Goal: Information Seeking & Learning: Learn about a topic

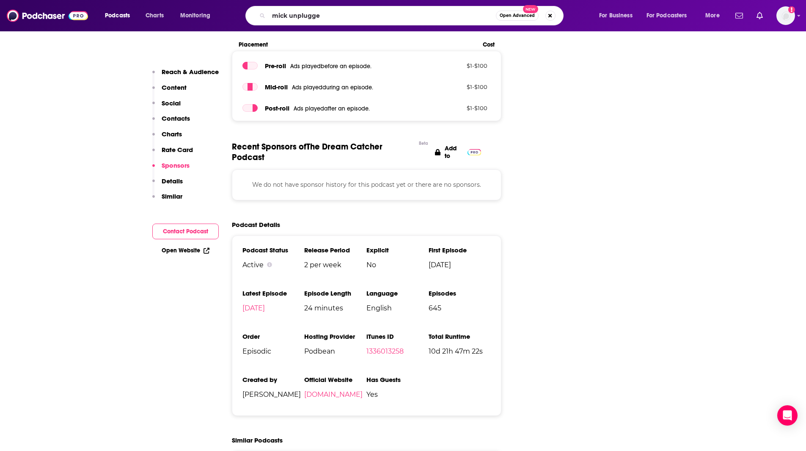
type input "mick unplugged"
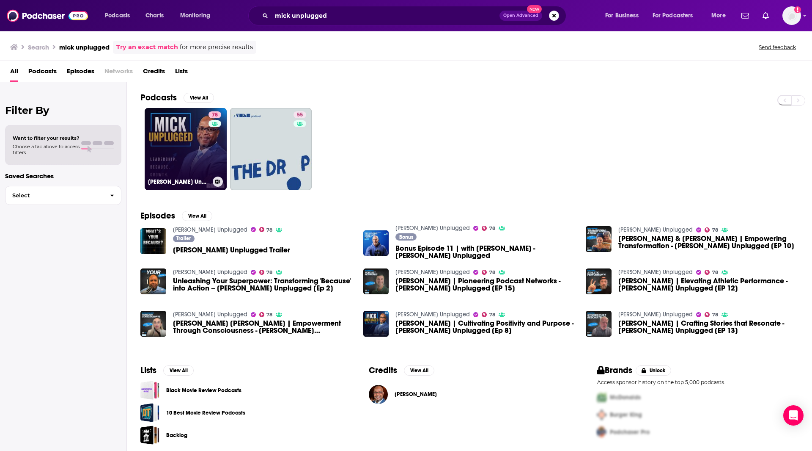
click at [185, 173] on link "78 [PERSON_NAME] Unplugged" at bounding box center [186, 149] width 82 height 82
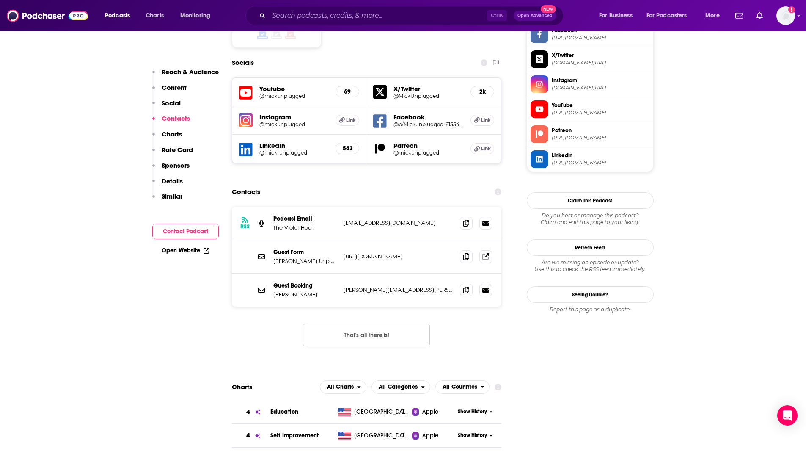
scroll to position [727, 0]
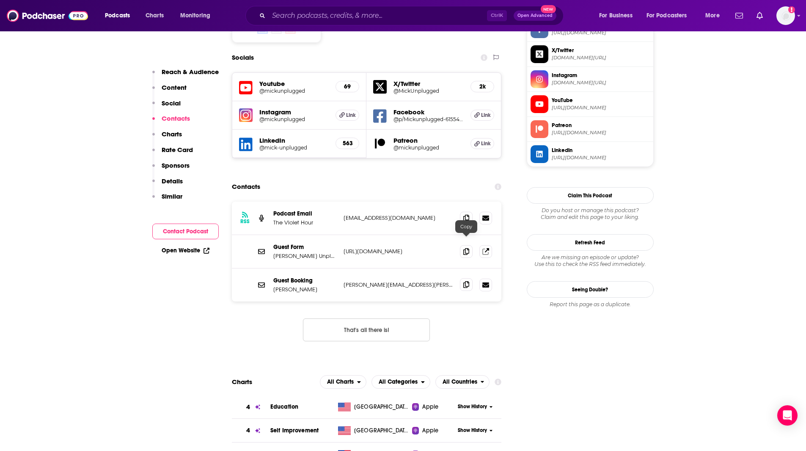
click at [467, 281] on icon at bounding box center [466, 284] width 6 height 7
click at [468, 214] on icon at bounding box center [466, 217] width 6 height 7
drag, startPoint x: 642, startPoint y: 420, endPoint x: 640, endPoint y: 377, distance: 42.8
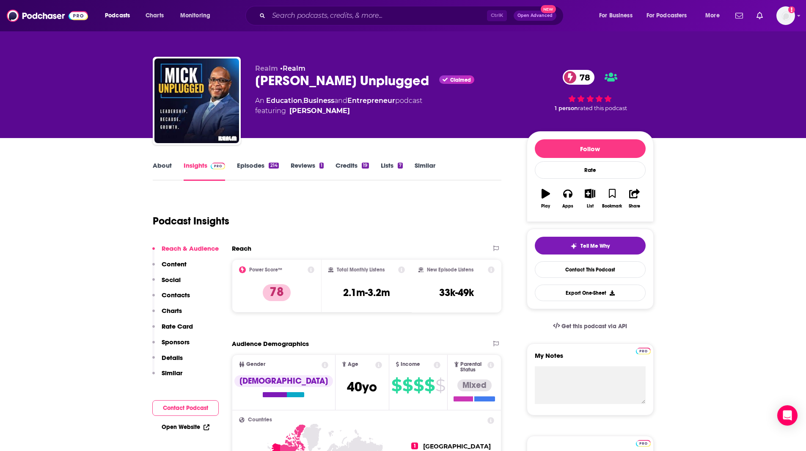
scroll to position [5, 0]
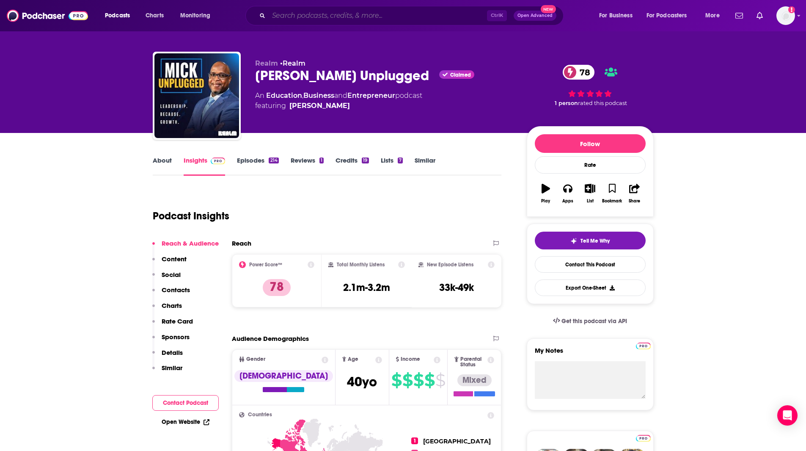
click at [330, 12] on input "Search podcasts, credits, & more..." at bounding box center [378, 16] width 218 height 14
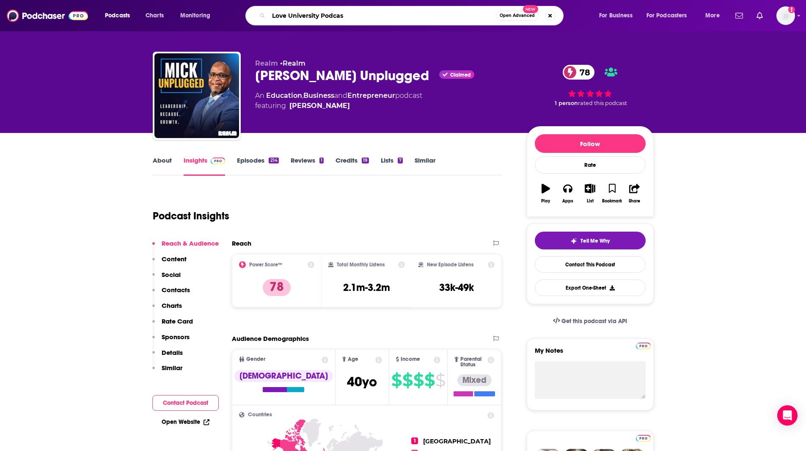
type input "Love University Podcast"
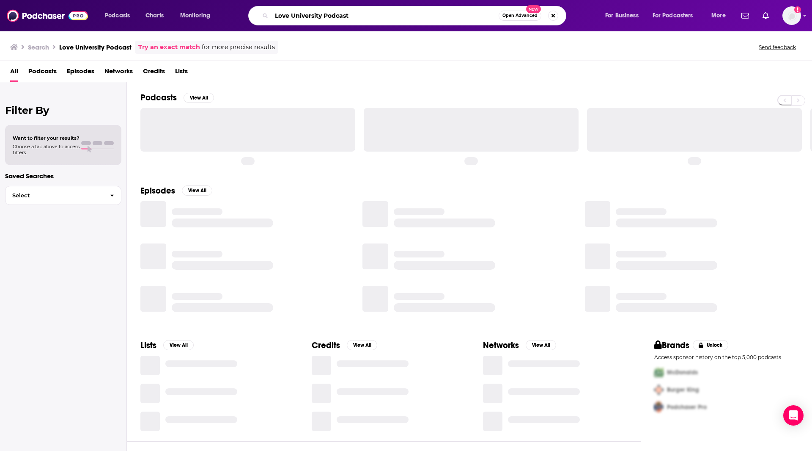
click at [349, 12] on input "Love University Podcast" at bounding box center [385, 16] width 227 height 14
click at [391, 22] on div "Love University Podcast Open Advanced New" at bounding box center [407, 15] width 318 height 19
click at [387, 18] on input "Love University Podcast" at bounding box center [385, 16] width 227 height 14
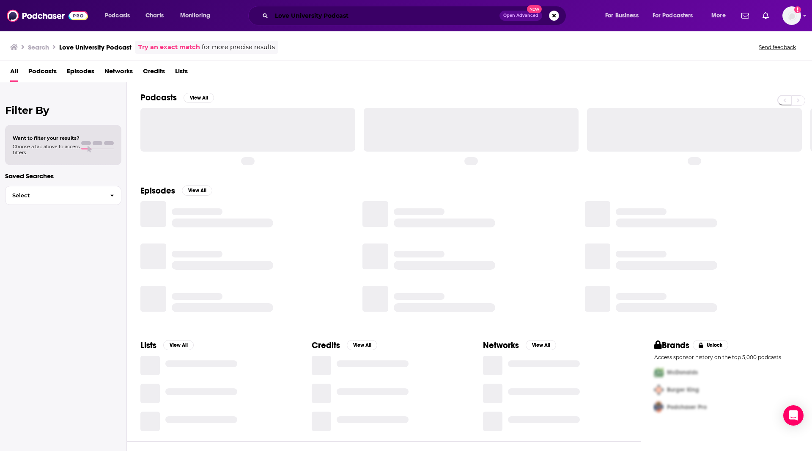
click at [373, 17] on input "Love University Podcast" at bounding box center [386, 16] width 228 height 14
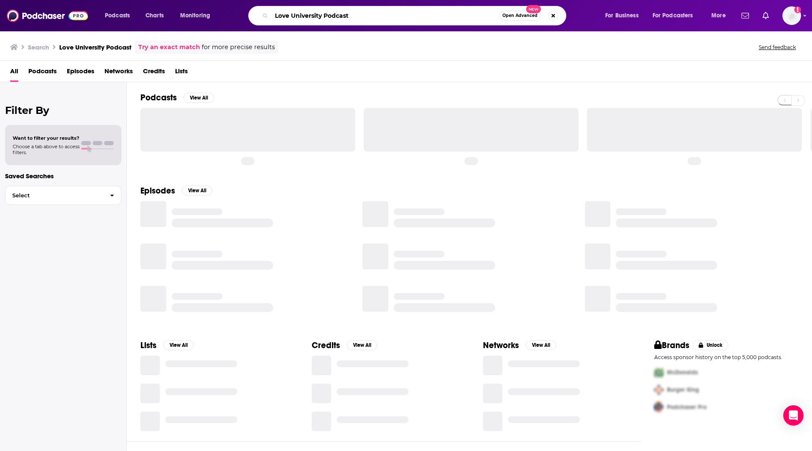
click at [373, 17] on input "Love University Podcast" at bounding box center [385, 16] width 227 height 14
click at [361, 13] on input "Love University Podcast" at bounding box center [385, 16] width 227 height 14
click at [367, 21] on input "Love University Podcast" at bounding box center [385, 16] width 227 height 14
drag, startPoint x: 405, startPoint y: 13, endPoint x: 400, endPoint y: 14, distance: 5.2
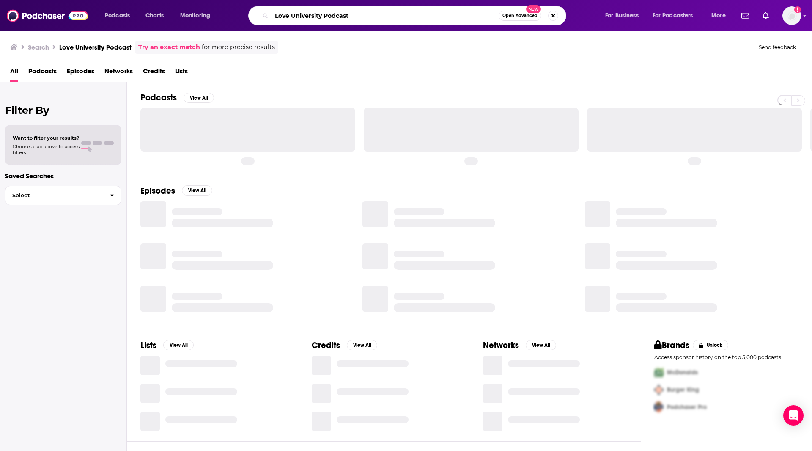
click at [405, 13] on input "Love University Podcast" at bounding box center [385, 16] width 227 height 14
click at [394, 16] on input "Love University Podcast" at bounding box center [385, 16] width 227 height 14
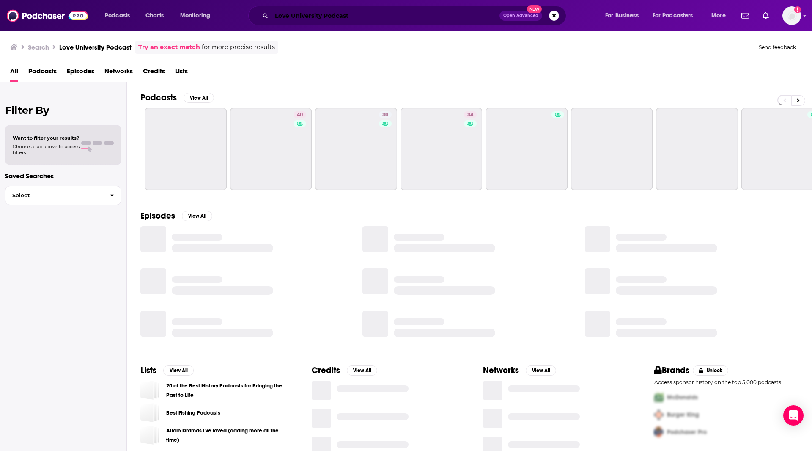
click at [363, 17] on input "Love University Podcast" at bounding box center [386, 16] width 228 height 14
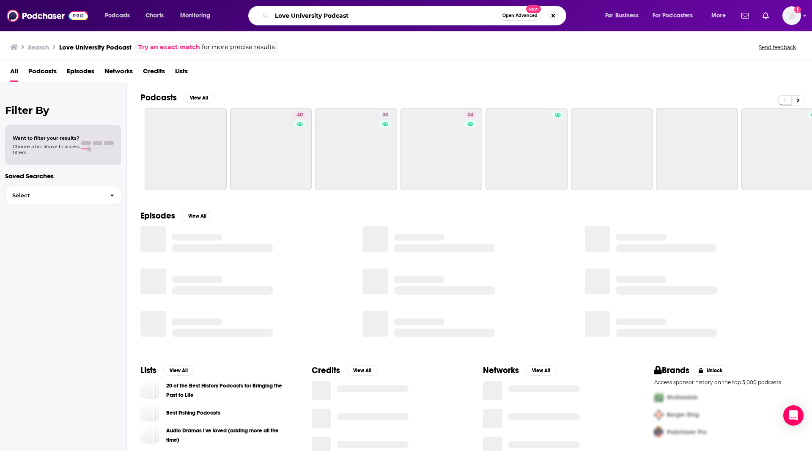
click at [369, 18] on input "Love University Podcast" at bounding box center [385, 16] width 227 height 14
click at [369, 17] on input "Love University Podcast" at bounding box center [385, 16] width 227 height 14
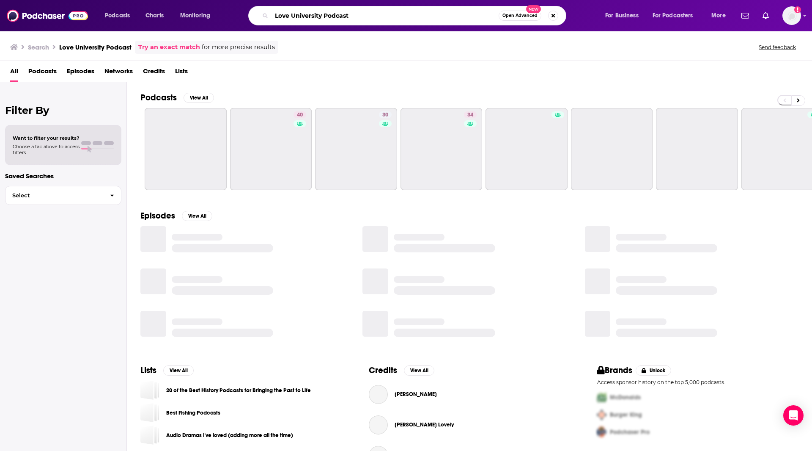
click at [371, 13] on input "Love University Podcast" at bounding box center [385, 16] width 227 height 14
click at [372, 14] on input "Love University Podcast" at bounding box center [385, 16] width 227 height 14
click at [365, 18] on input "Love University Podcast" at bounding box center [385, 16] width 227 height 14
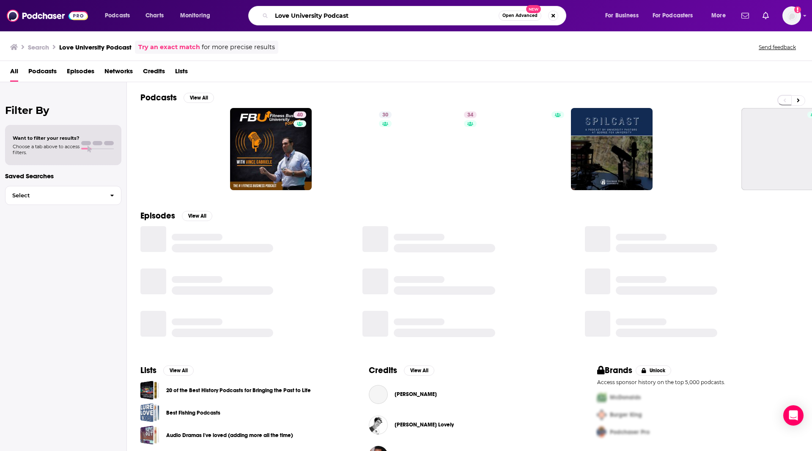
click at [361, 14] on input "Love University Podcast" at bounding box center [385, 16] width 227 height 14
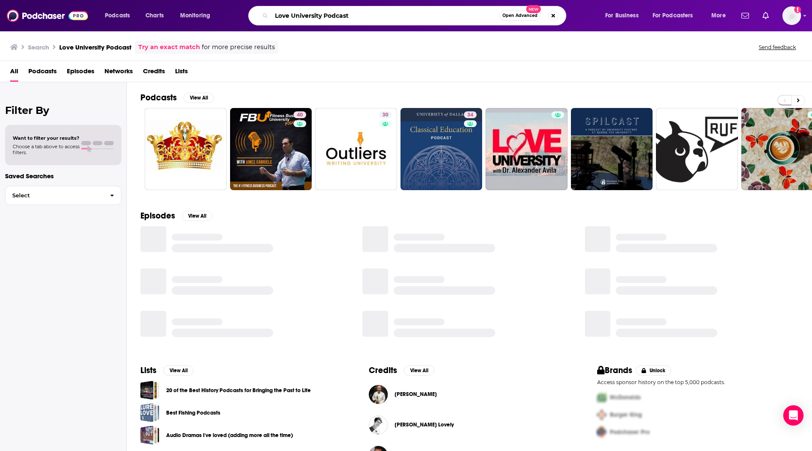
click at [356, 16] on input "Love University Podcast" at bounding box center [385, 16] width 227 height 14
click at [356, 15] on input "Love University Podcast" at bounding box center [385, 16] width 227 height 14
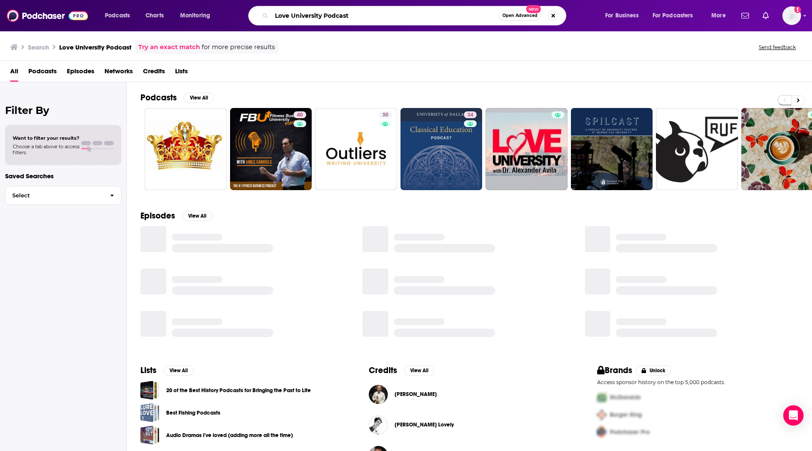
click at [354, 18] on input "Love University Podcast" at bounding box center [385, 16] width 227 height 14
click at [357, 18] on input "Love University Podcast" at bounding box center [385, 16] width 227 height 14
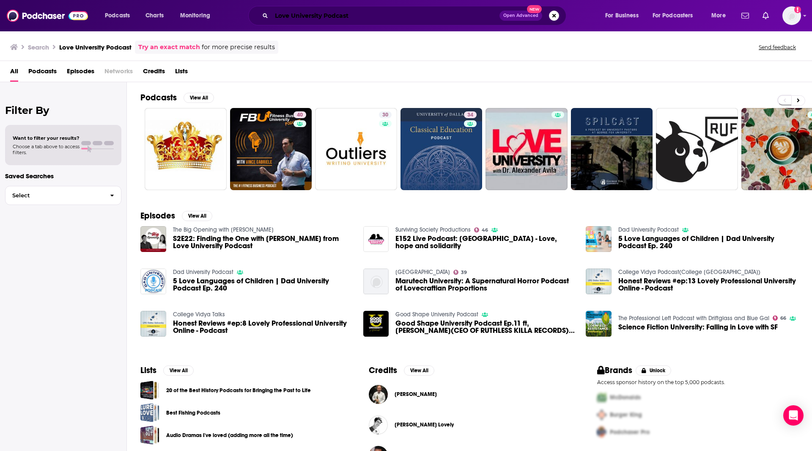
click at [400, 12] on input "Love University Podcast" at bounding box center [386, 16] width 228 height 14
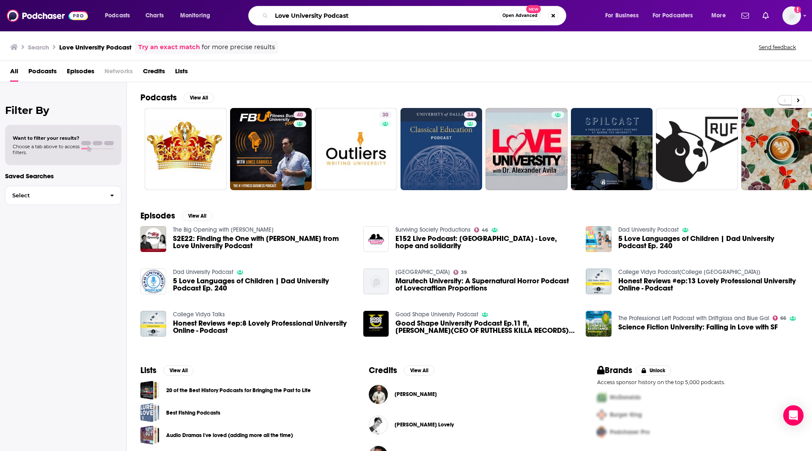
click at [402, 11] on input "Love University Podcast" at bounding box center [385, 16] width 227 height 14
click at [363, 15] on input "Love University Podcast" at bounding box center [385, 16] width 227 height 14
click at [367, 12] on input "Love University Podcast" at bounding box center [385, 16] width 227 height 14
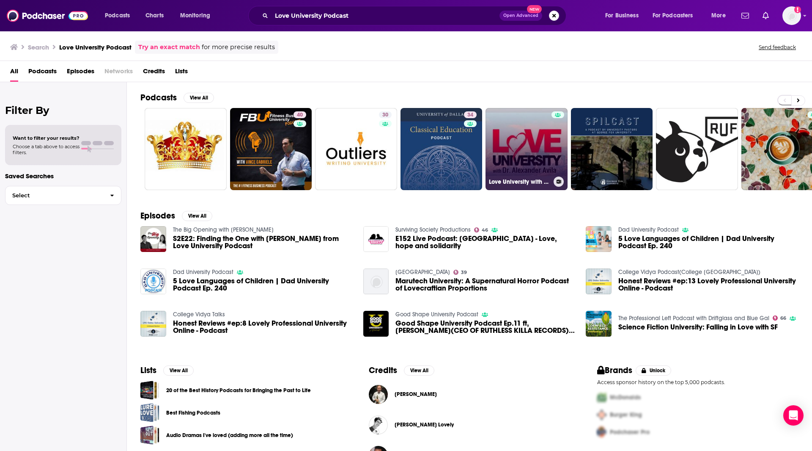
click at [545, 146] on link "Love University with [PERSON_NAME]" at bounding box center [527, 149] width 82 height 82
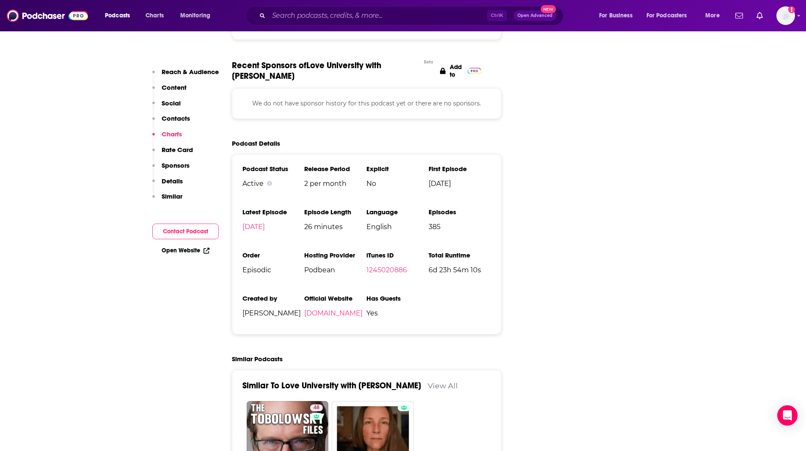
scroll to position [1035, 0]
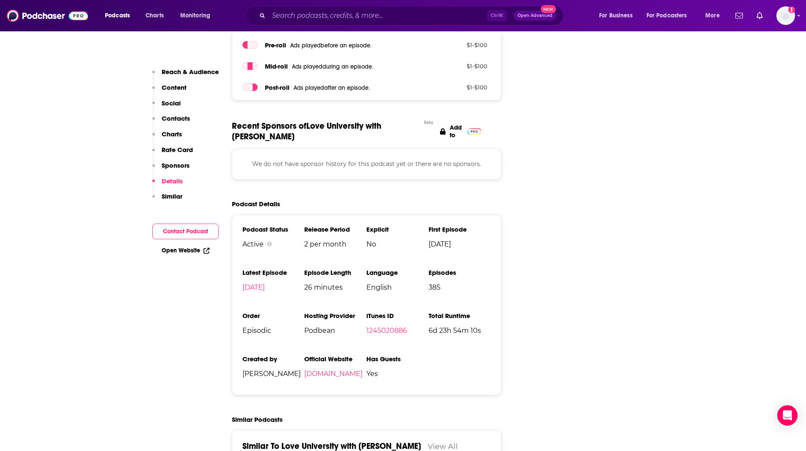
drag, startPoint x: 192, startPoint y: 404, endPoint x: 195, endPoint y: 373, distance: 31.0
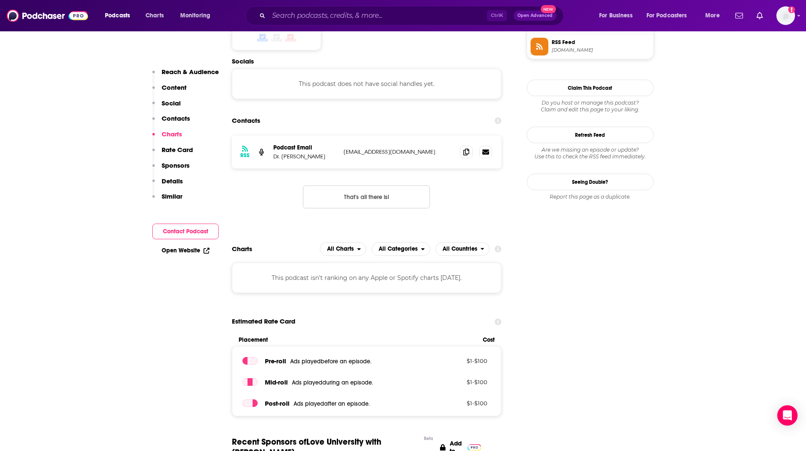
scroll to position [706, 0]
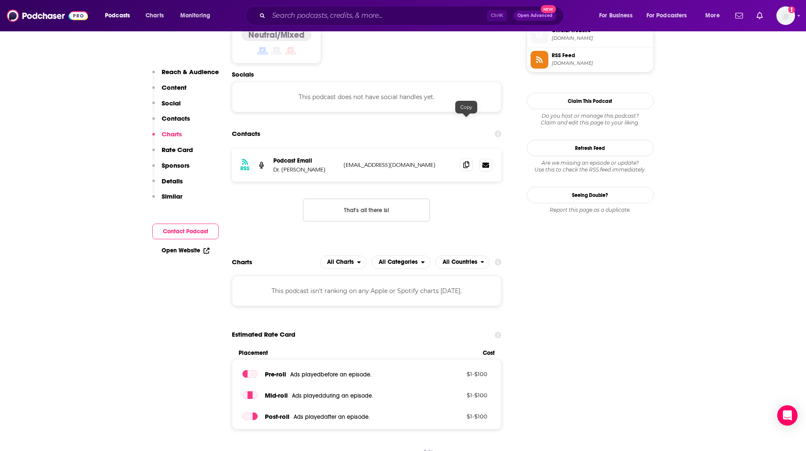
click at [468, 161] on icon at bounding box center [466, 164] width 6 height 7
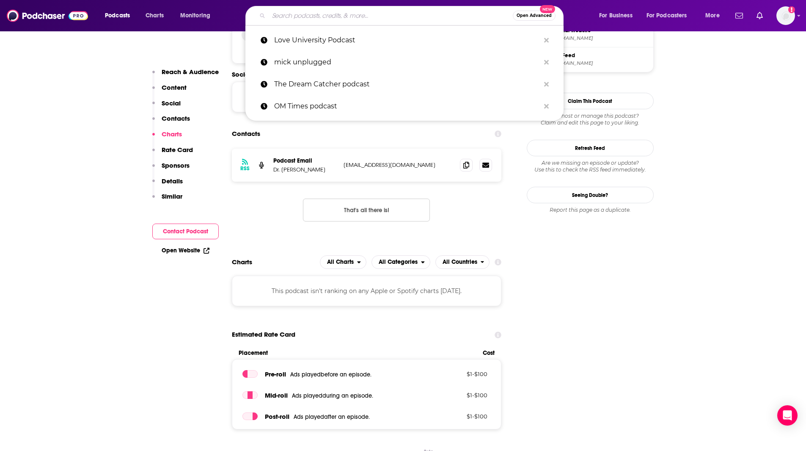
click at [313, 11] on input "Search podcasts, credits, & more..." at bounding box center [391, 16] width 244 height 14
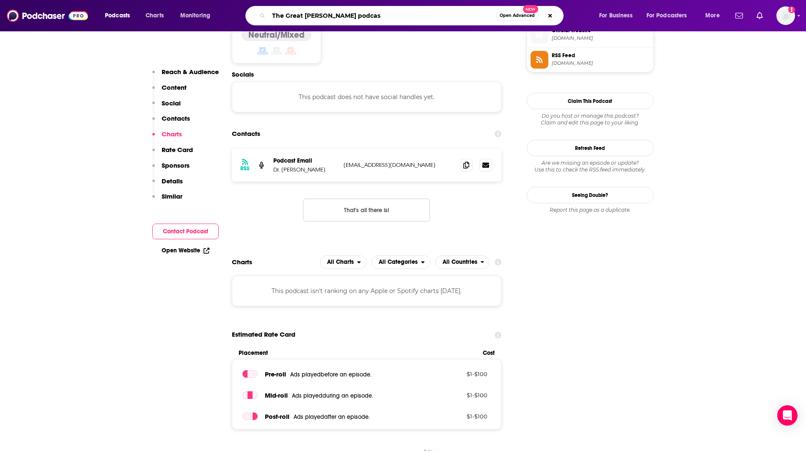
type input "The Great [PERSON_NAME] podcast"
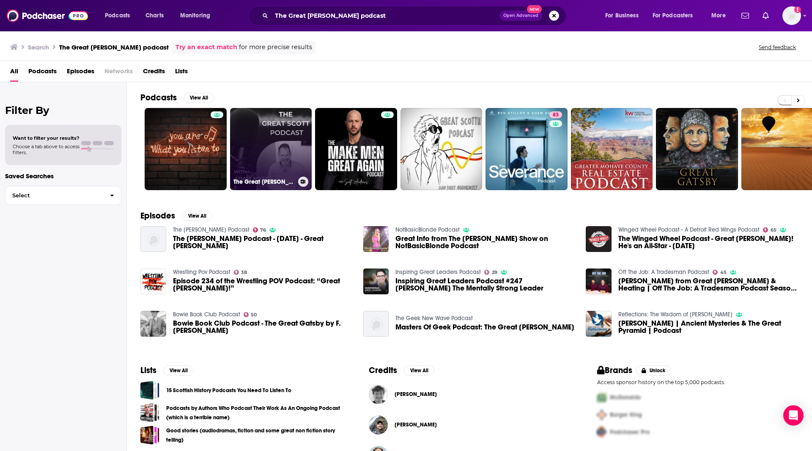
click at [276, 135] on link "The Great [PERSON_NAME] Podcast" at bounding box center [271, 149] width 82 height 82
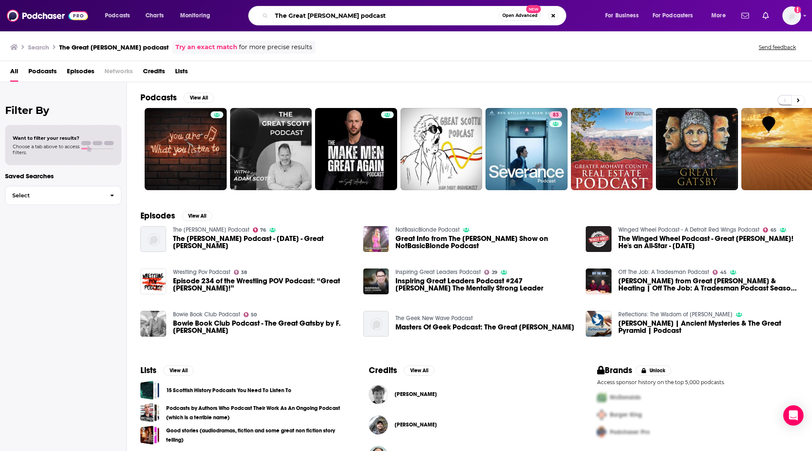
click at [306, 17] on input "The Great [PERSON_NAME] podcast" at bounding box center [385, 16] width 227 height 14
drag, startPoint x: 350, startPoint y: 8, endPoint x: 242, endPoint y: -13, distance: 110.0
click at [242, 0] on html "Podcasts Charts Monitoring The Great [PERSON_NAME] podcast Open Advanced New Fo…" at bounding box center [406, 225] width 812 height 451
type input "Tranquility Magazine"
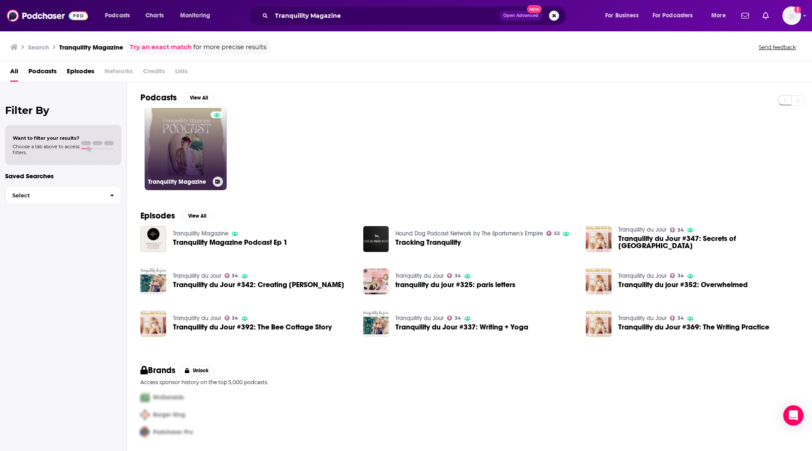
click at [191, 138] on link "Tranquility Magazine" at bounding box center [186, 149] width 82 height 82
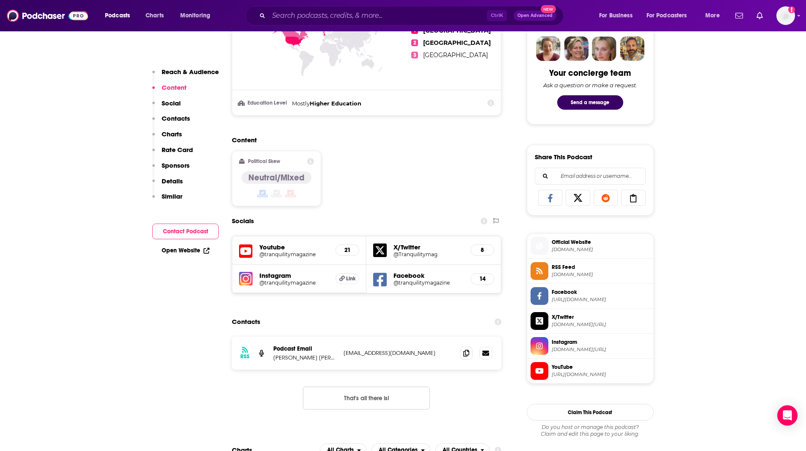
scroll to position [435, 0]
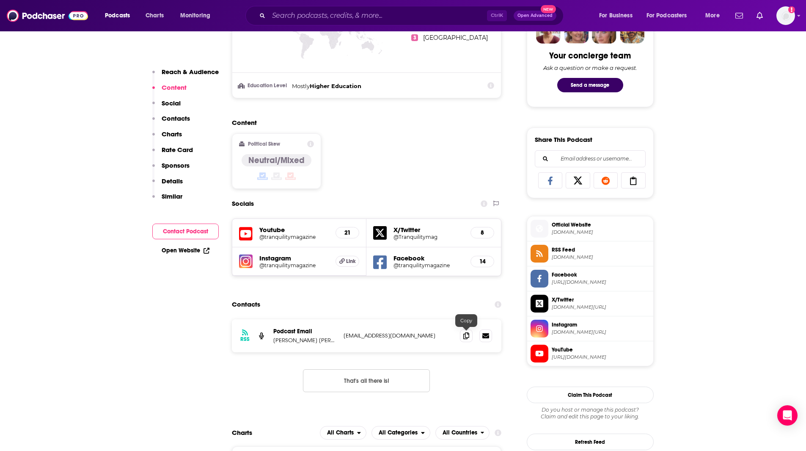
drag, startPoint x: 463, startPoint y: 331, endPoint x: 449, endPoint y: 326, distance: 15.0
click at [462, 331] on span at bounding box center [466, 335] width 13 height 13
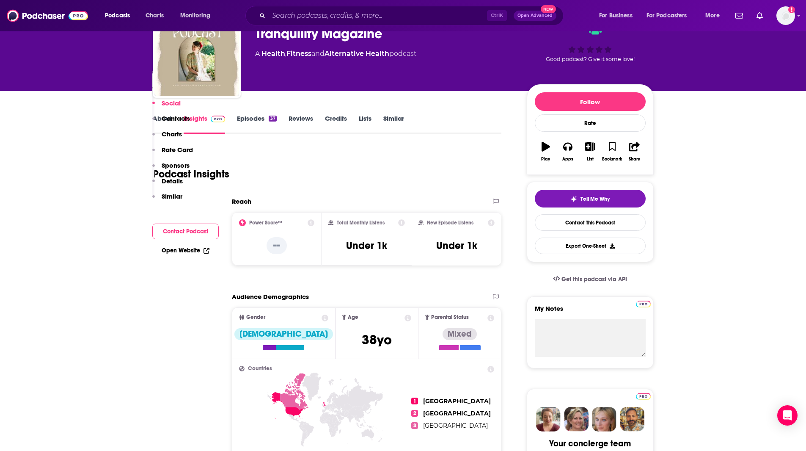
scroll to position [0, 0]
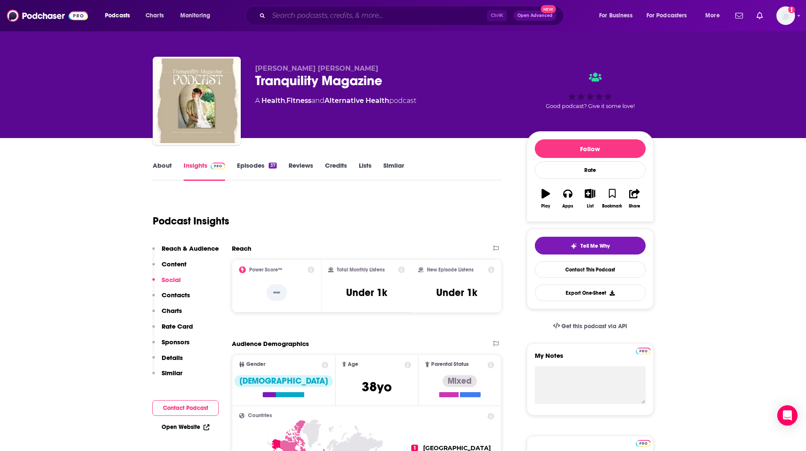
click at [320, 11] on input "Search podcasts, credits, & more..." at bounding box center [378, 16] width 218 height 14
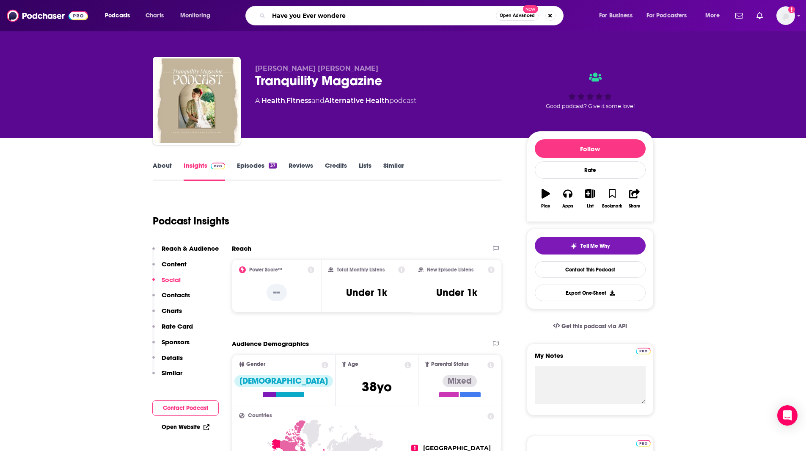
type input "Have you Ever wondered"
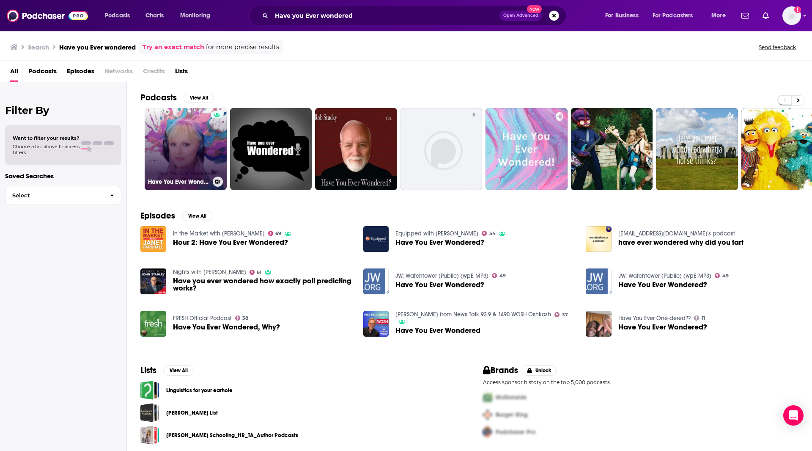
click at [168, 144] on link "Have You Ever Wondered?" at bounding box center [186, 149] width 82 height 82
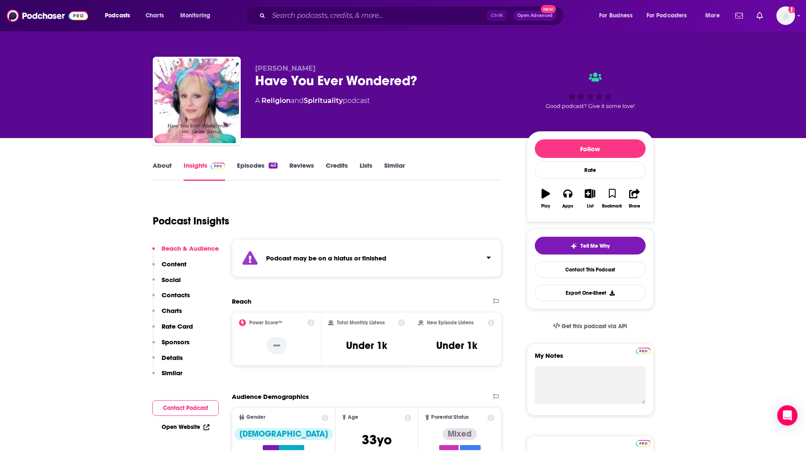
click at [408, 93] on div "[PERSON_NAME] Have You Ever Wondered? A Religion and Spirituality podcast" at bounding box center [384, 98] width 258 height 68
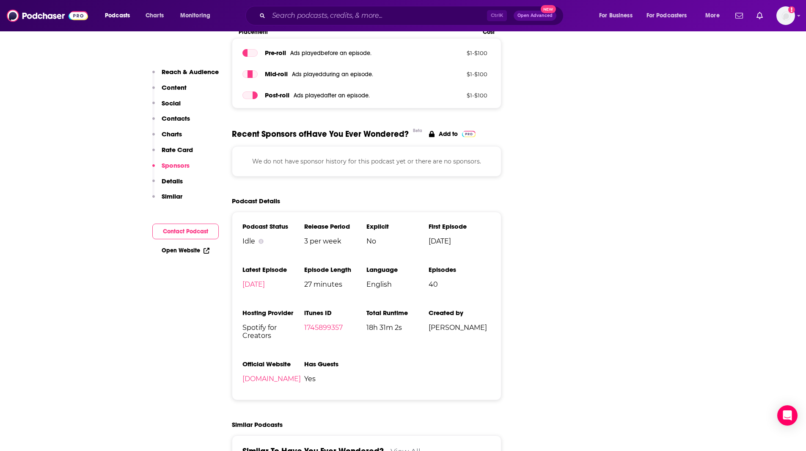
scroll to position [985, 0]
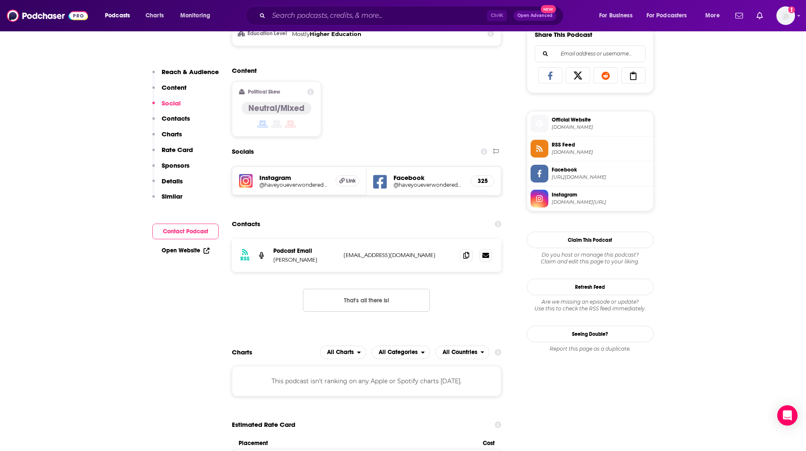
scroll to position [527, 0]
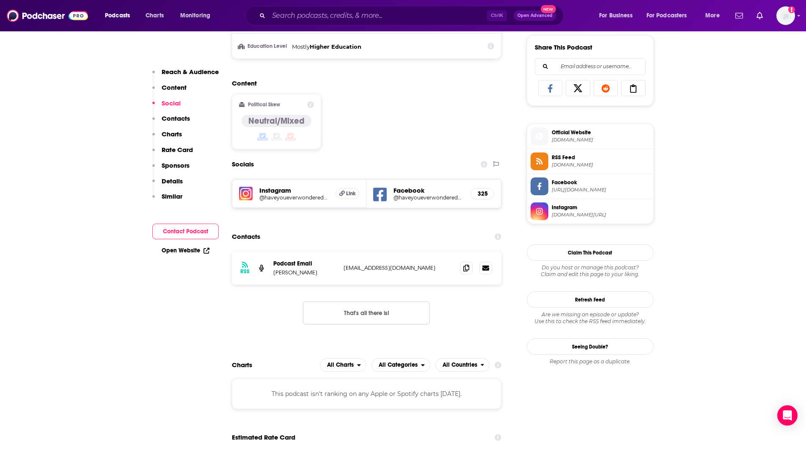
drag, startPoint x: 202, startPoint y: 413, endPoint x: 207, endPoint y: 413, distance: 4.7
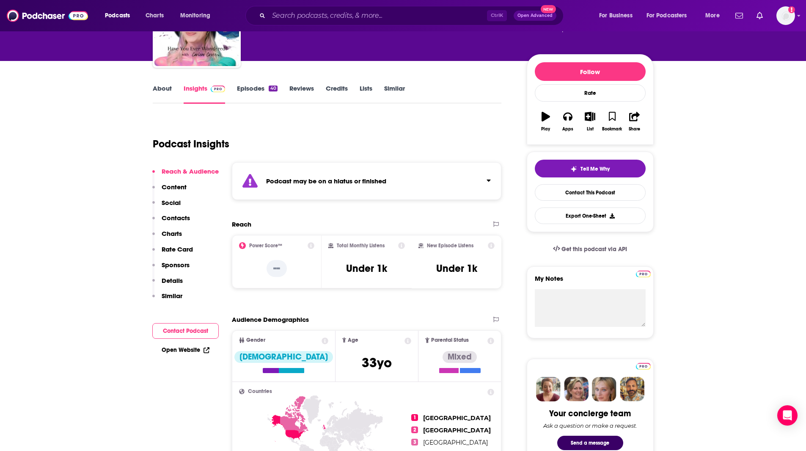
scroll to position [0, 0]
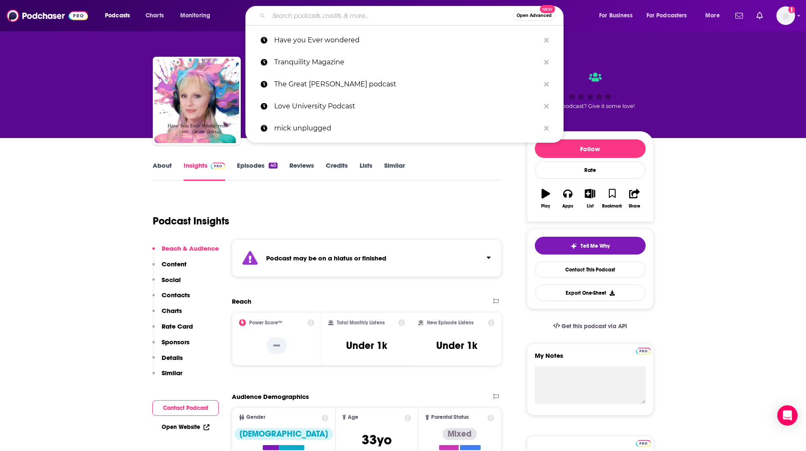
click at [372, 19] on input "Search podcasts, credits, & more..." at bounding box center [391, 16] width 244 height 14
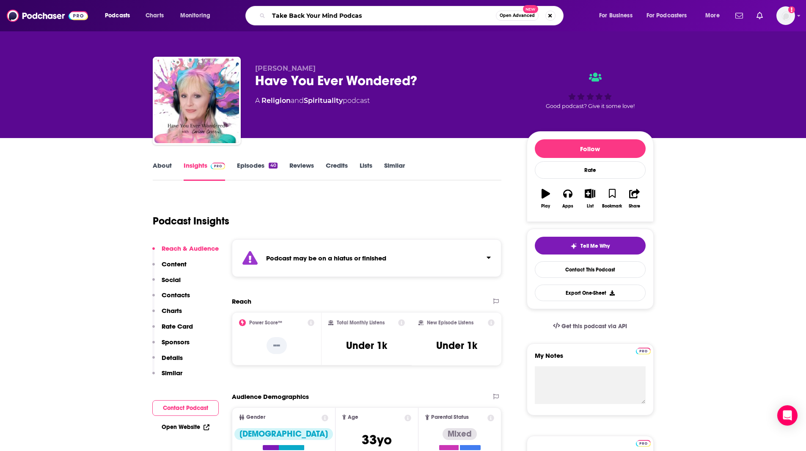
type input "Take Back Your Mind Podcast"
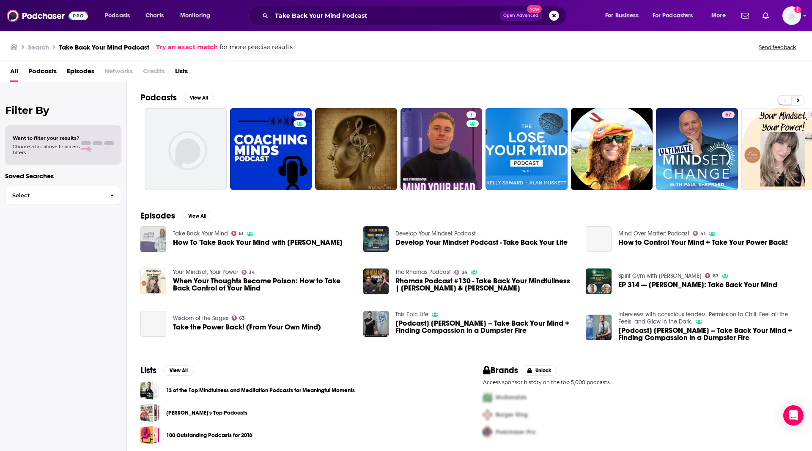
click at [149, 242] on img "How To 'Take Back Your Mind' with Michael B. Beckwith" at bounding box center [153, 239] width 26 height 26
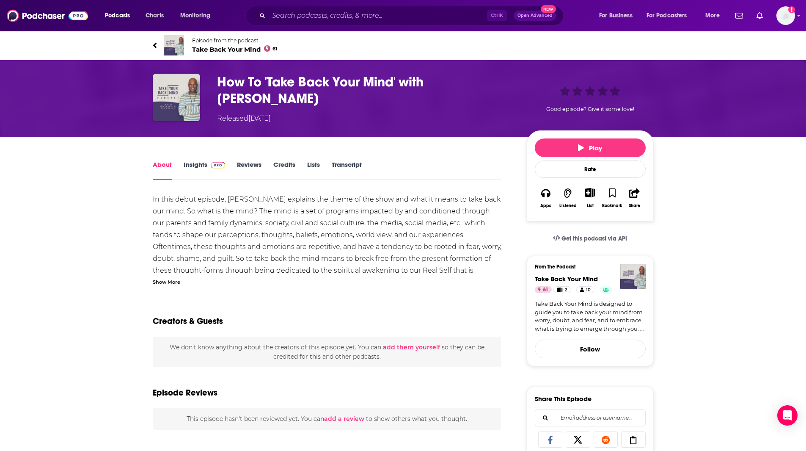
click at [226, 49] on span "Take Back Your Mind 61" at bounding box center [234, 49] width 85 height 8
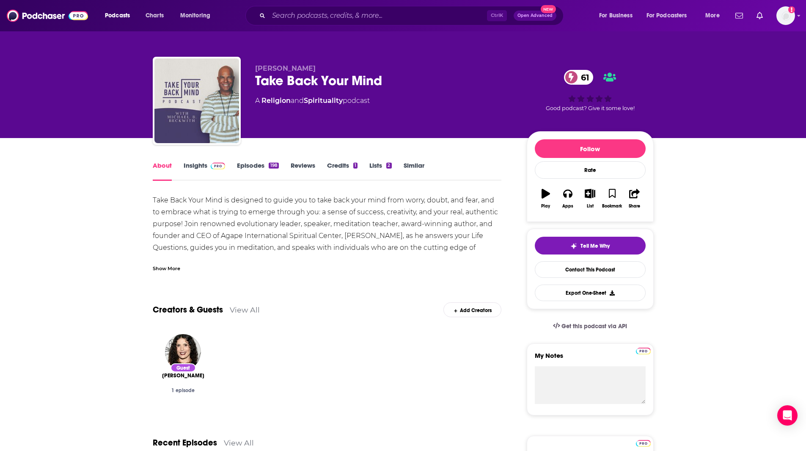
click at [192, 166] on link "Insights" at bounding box center [205, 170] width 42 height 19
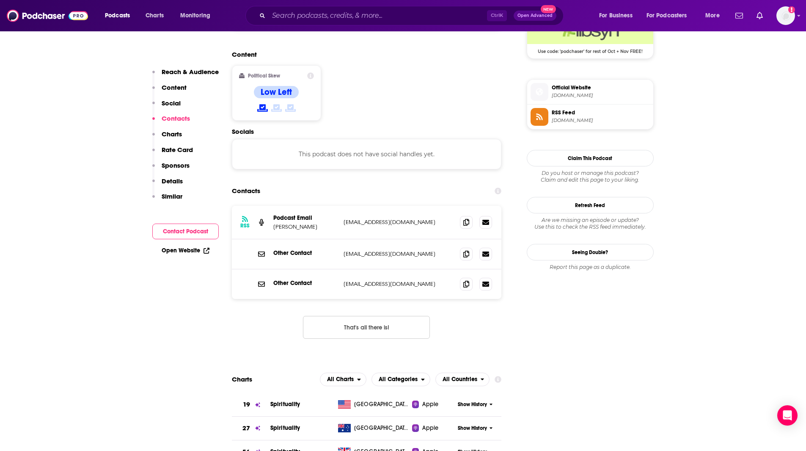
scroll to position [653, 0]
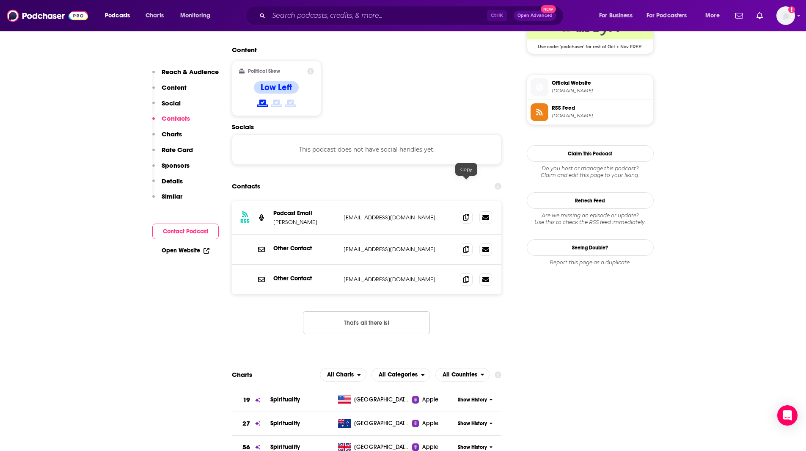
click at [469, 214] on icon at bounding box center [466, 217] width 6 height 7
click at [465, 275] on icon at bounding box center [466, 278] width 6 height 7
click at [465, 245] on icon at bounding box center [466, 248] width 6 height 7
